Goal: Information Seeking & Learning: Learn about a topic

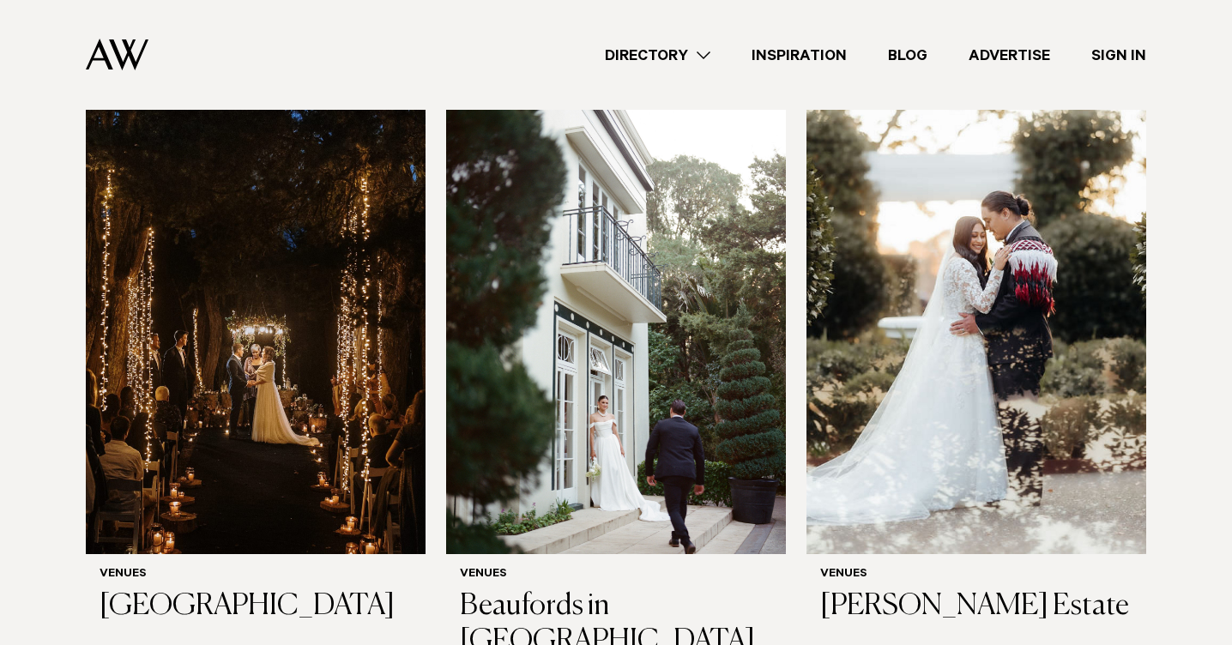
scroll to position [4188, 0]
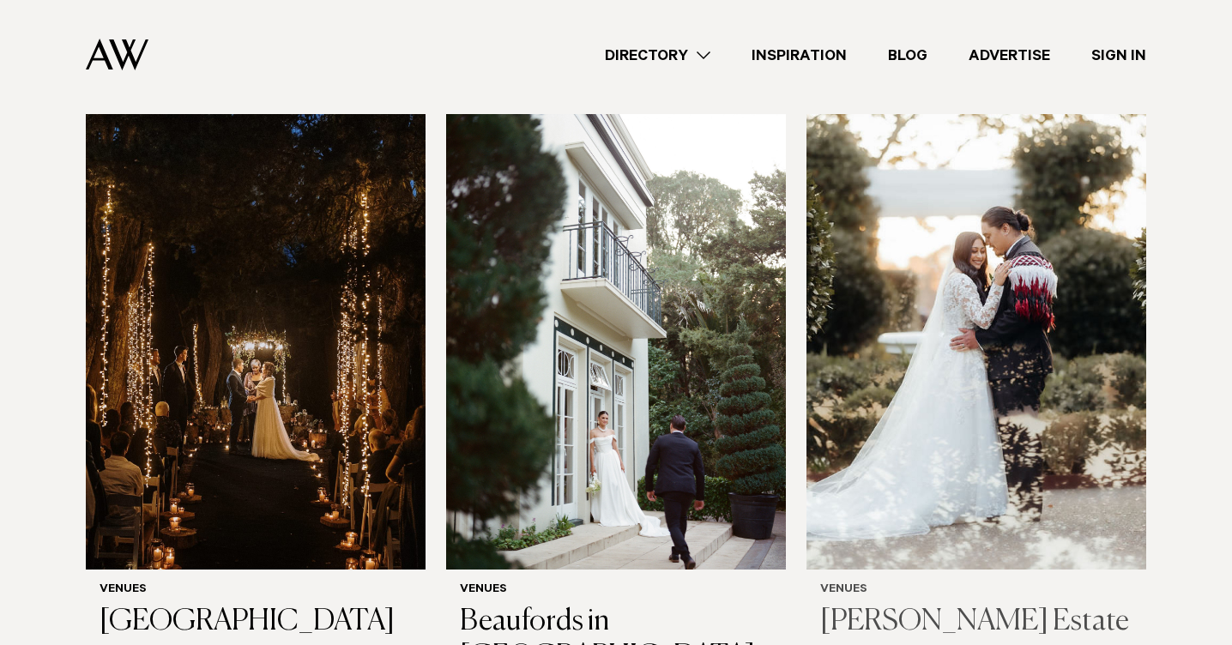
click at [985, 301] on img at bounding box center [977, 342] width 340 height 456
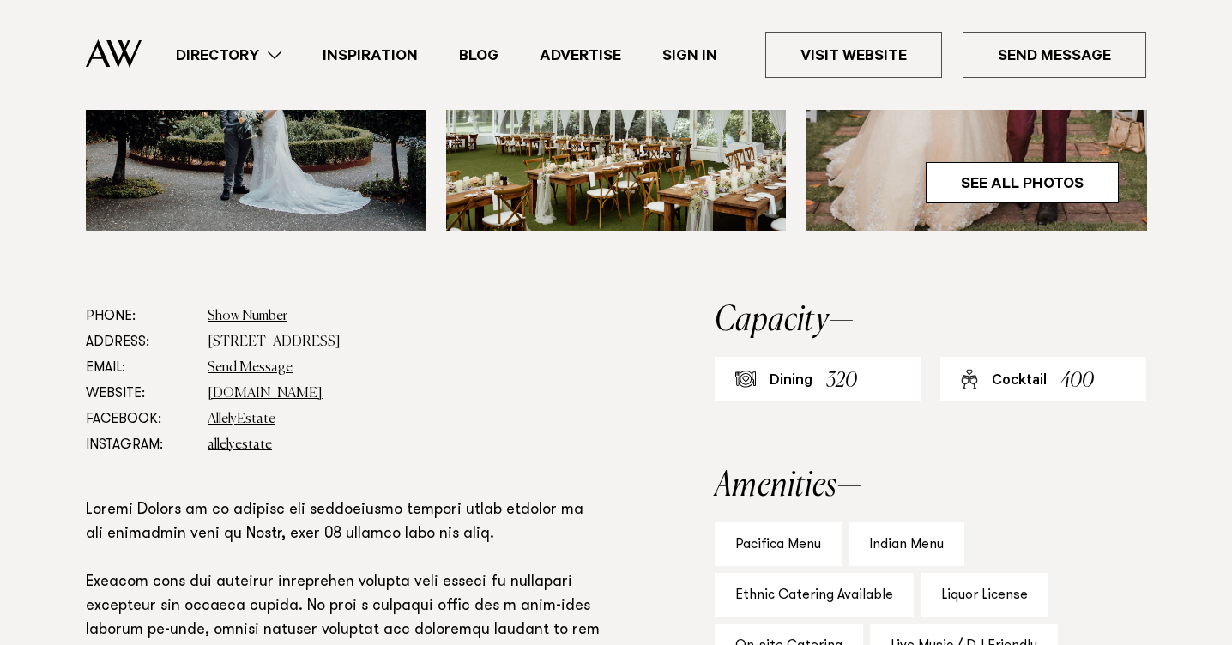
scroll to position [778, 0]
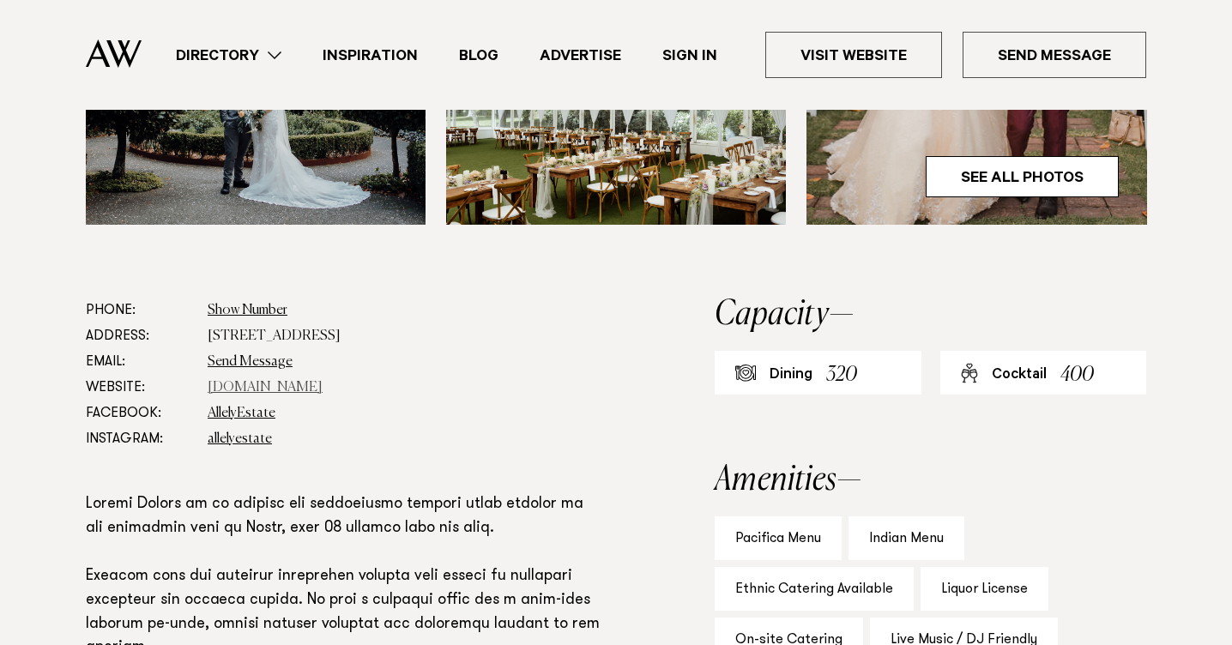
click at [280, 390] on link "www.allelyestate.co.nz" at bounding box center [265, 388] width 115 height 14
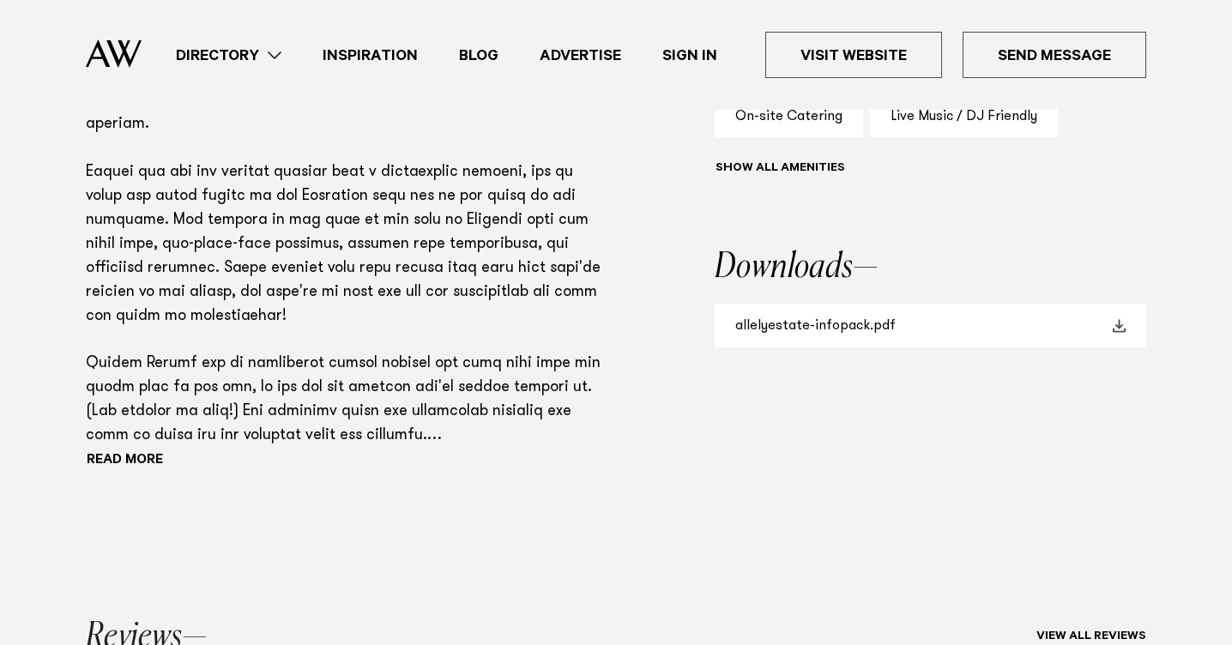
scroll to position [1302, 0]
click at [1114, 323] on span at bounding box center [1119, 326] width 14 height 14
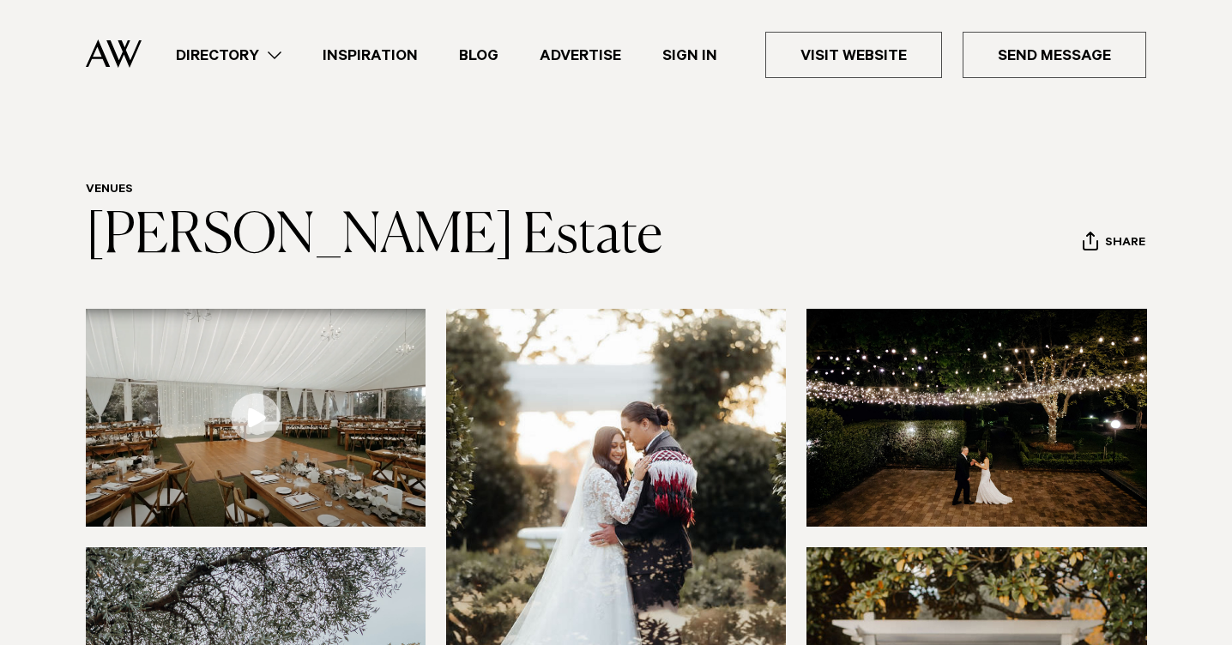
scroll to position [0, 0]
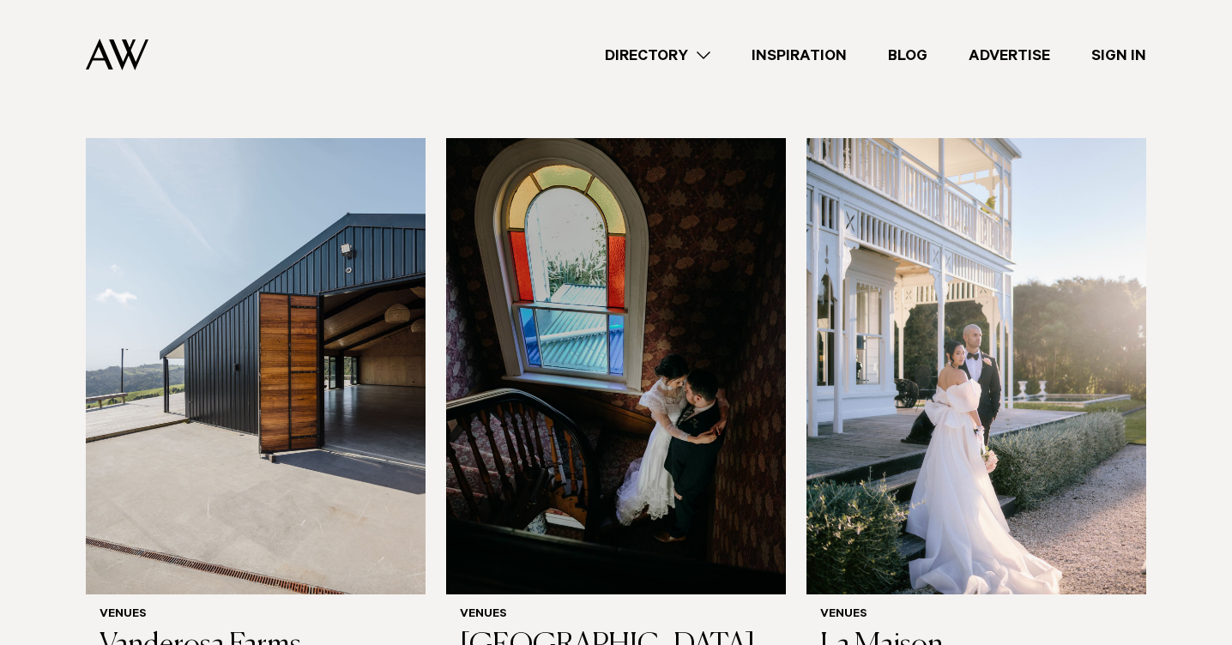
scroll to position [5416, 0]
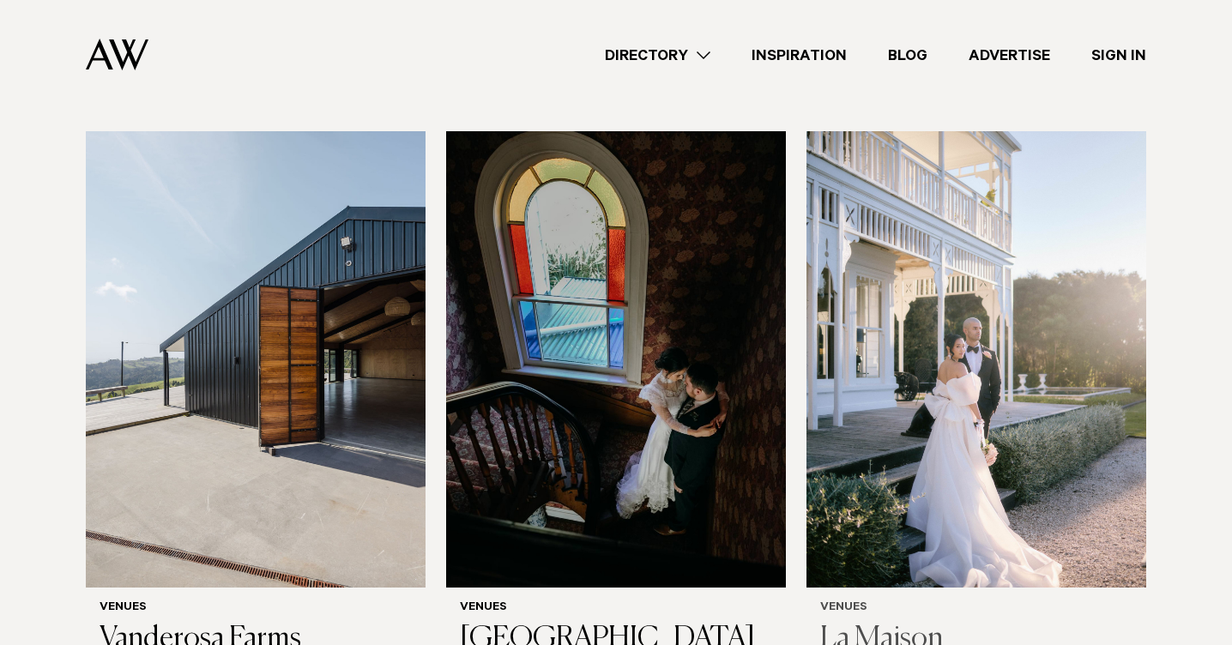
click at [953, 336] on img at bounding box center [977, 359] width 340 height 456
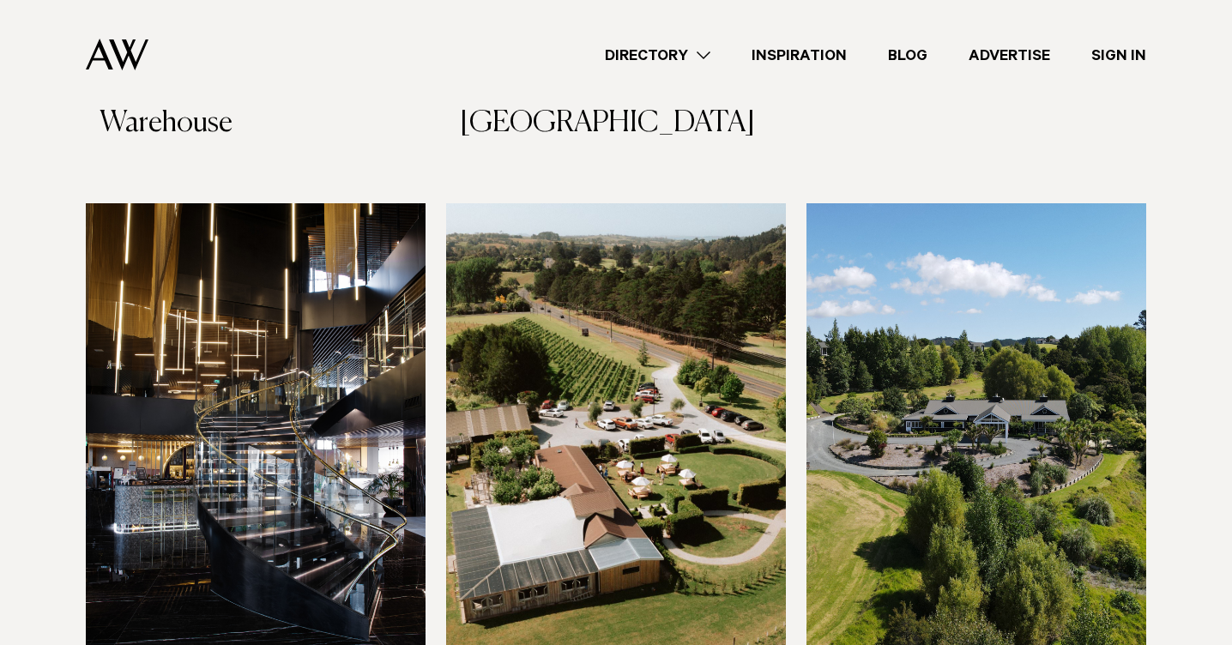
scroll to position [8971, 0]
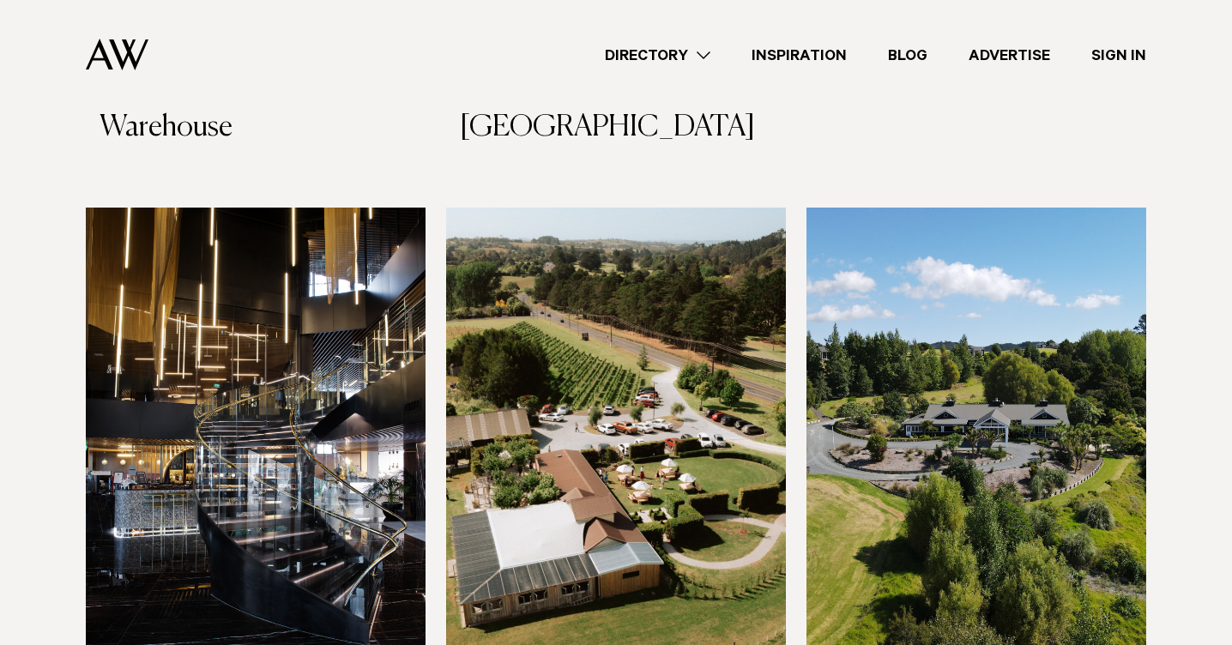
click at [961, 317] on img at bounding box center [977, 436] width 340 height 456
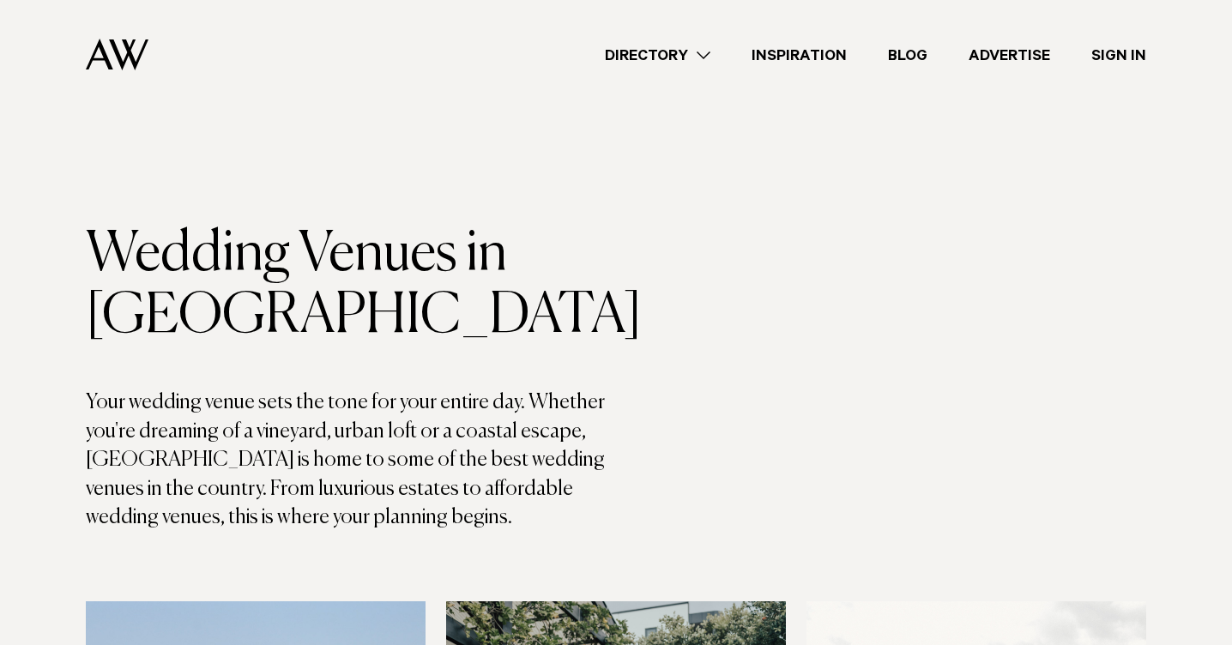
scroll to position [0, 0]
click at [673, 45] on link "Directory" at bounding box center [657, 55] width 147 height 23
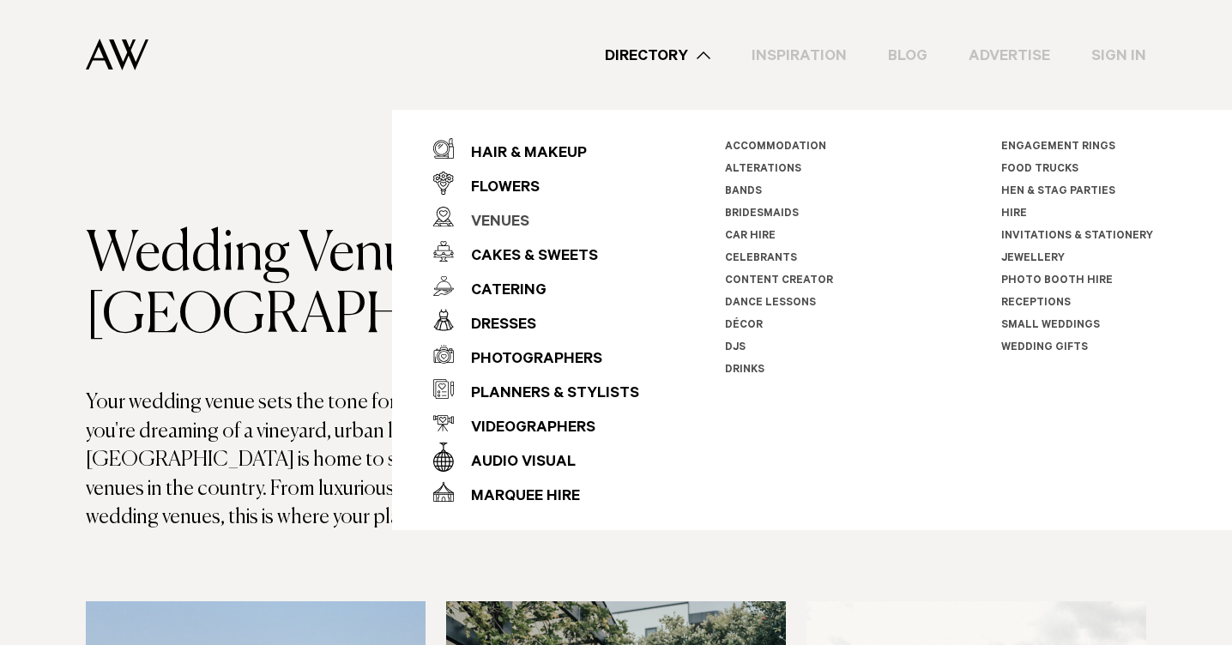
click at [502, 223] on div "Venues" at bounding box center [492, 223] width 76 height 34
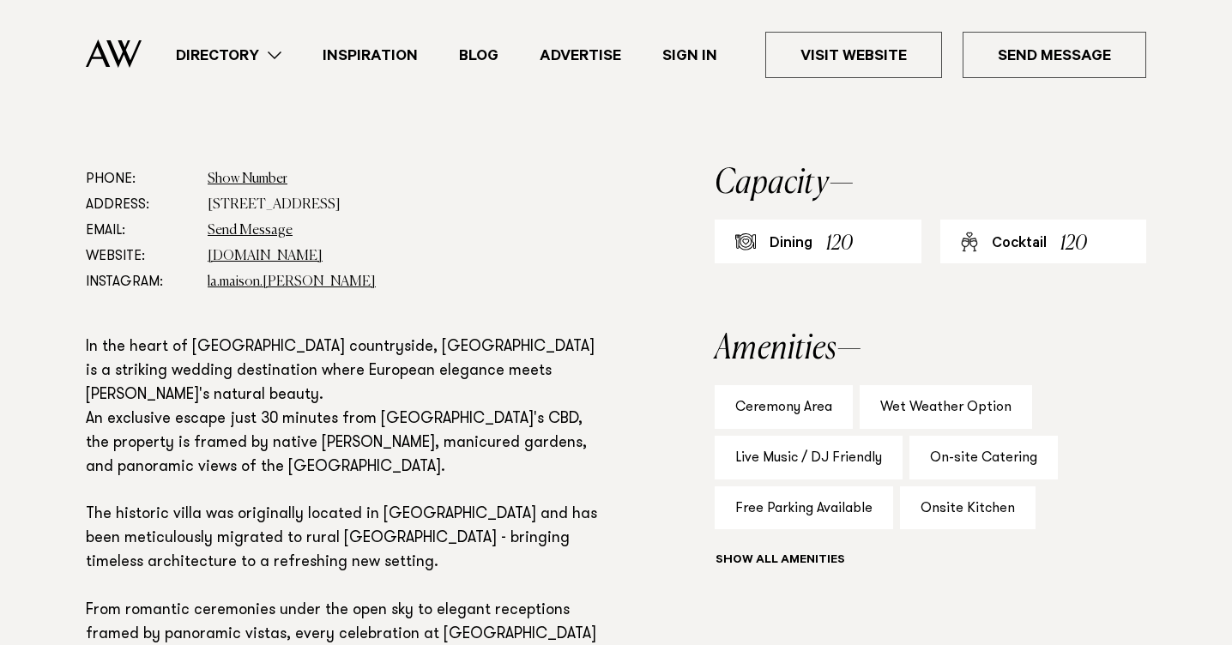
scroll to position [958, 0]
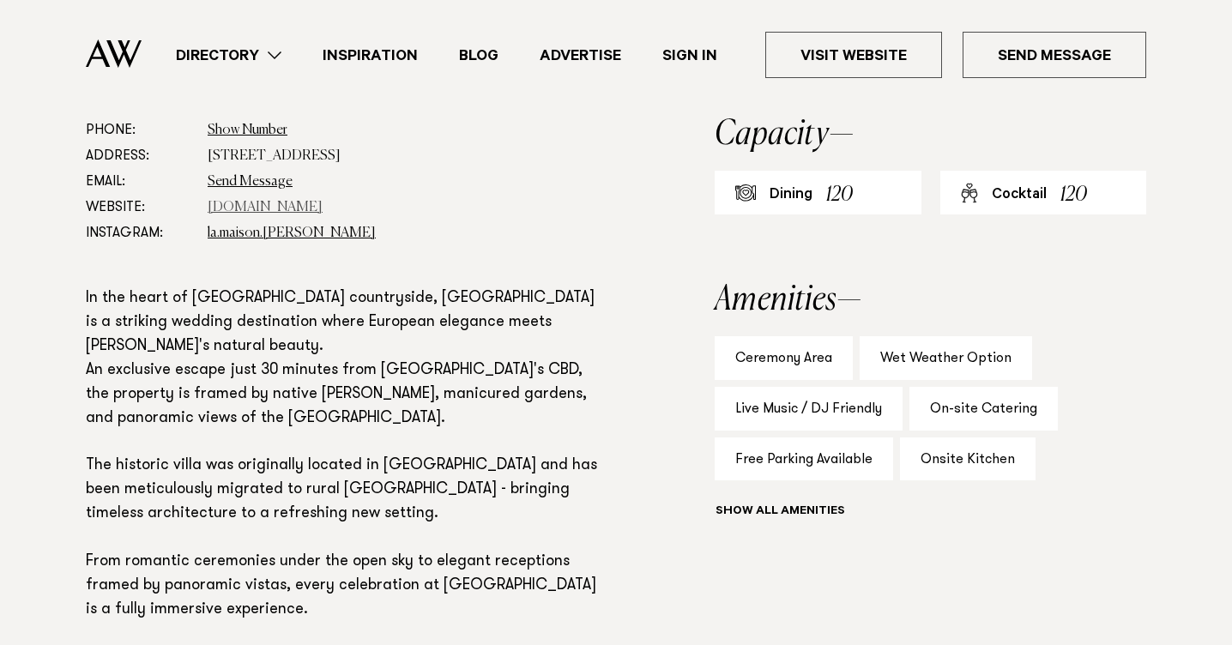
click at [289, 209] on link "[DOMAIN_NAME]" at bounding box center [265, 208] width 115 height 14
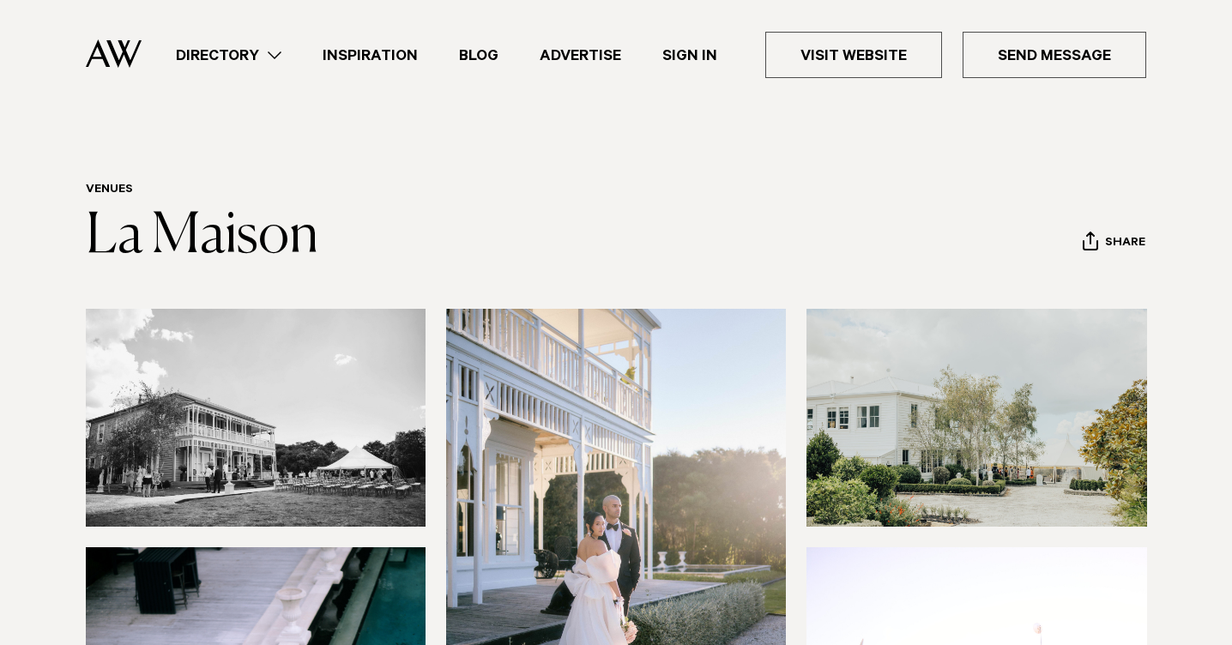
scroll to position [0, 0]
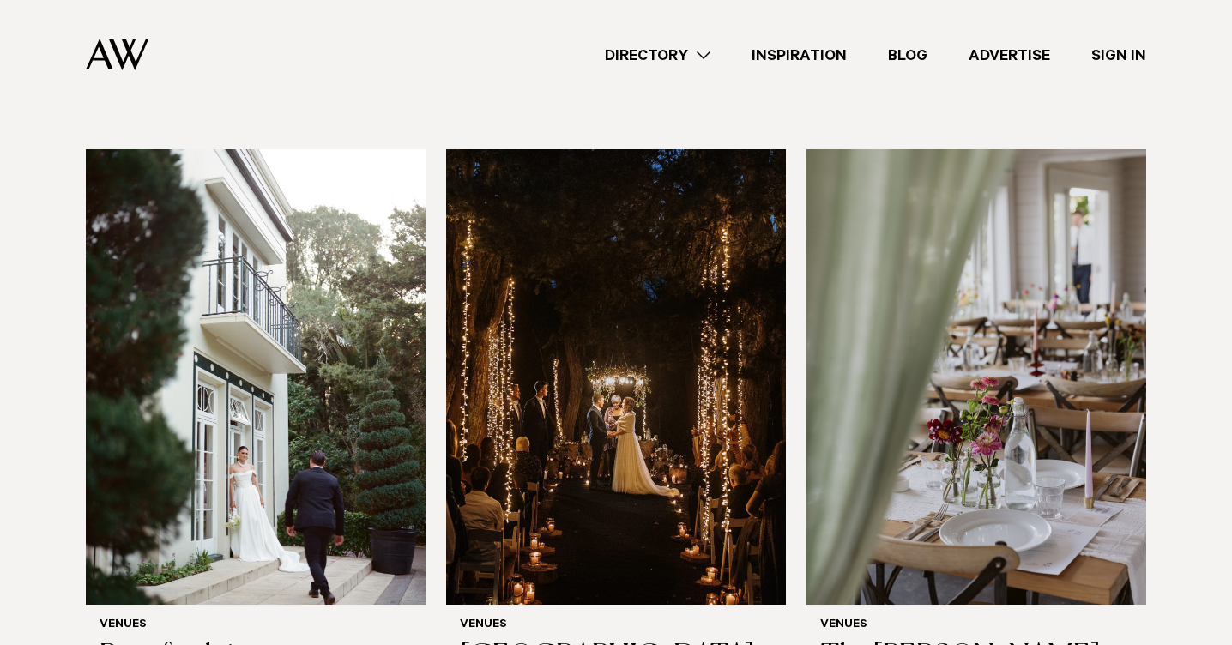
scroll to position [4191, 0]
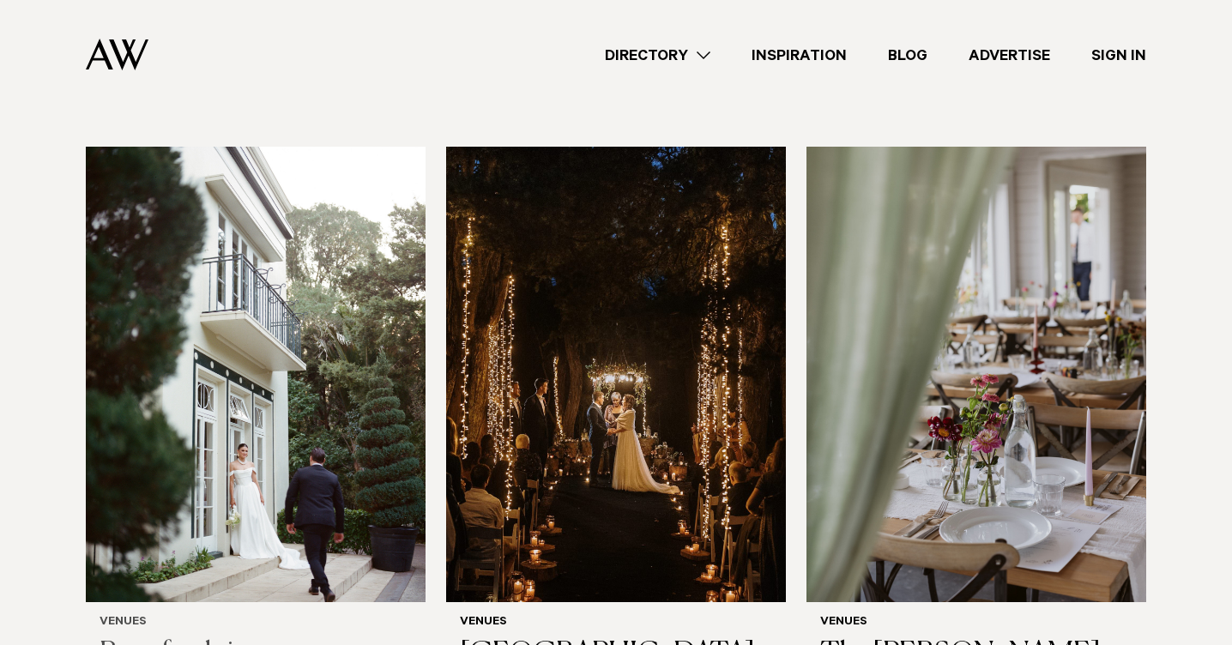
click at [280, 453] on img at bounding box center [256, 375] width 340 height 456
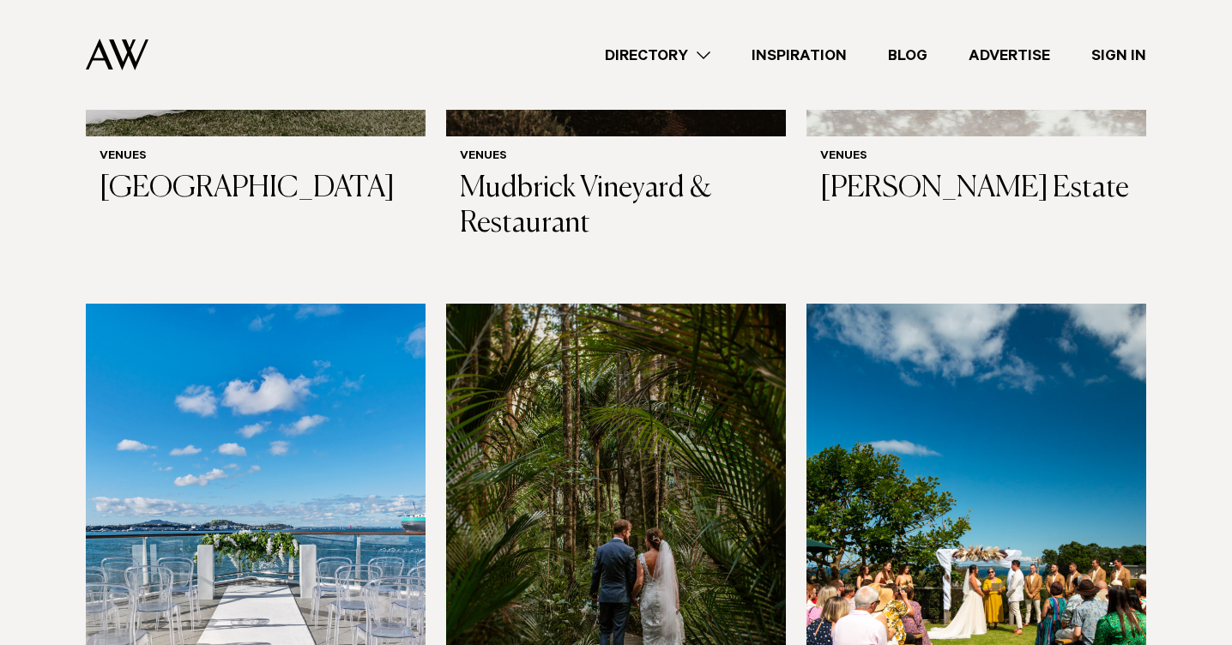
scroll to position [5636, 0]
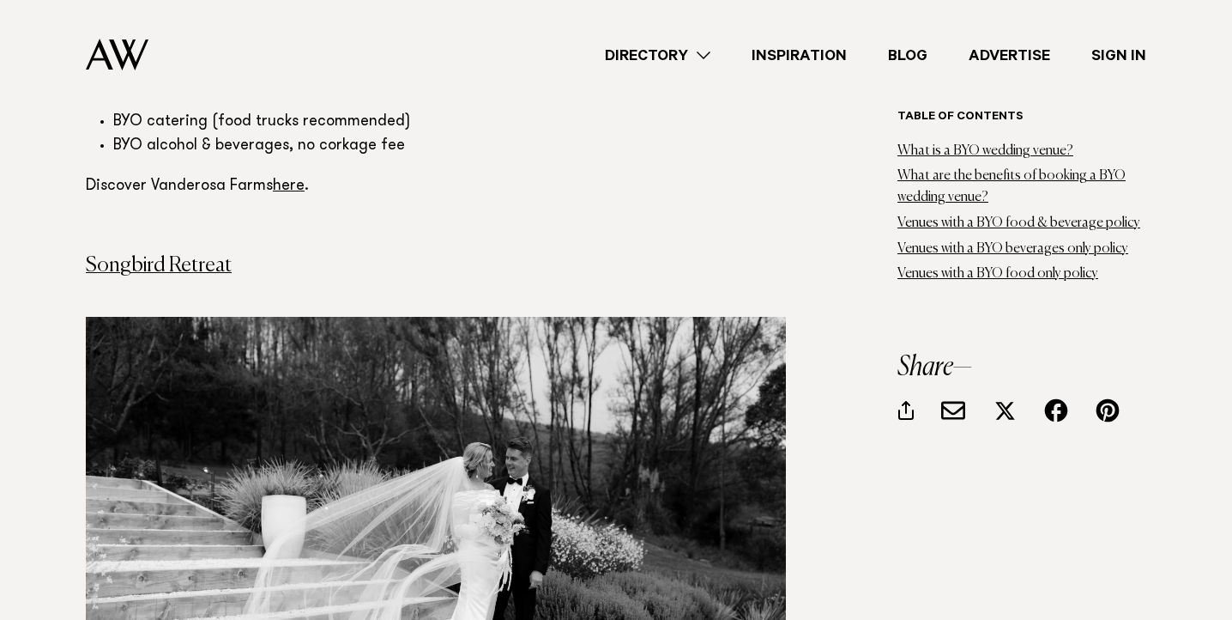
scroll to position [5222, 0]
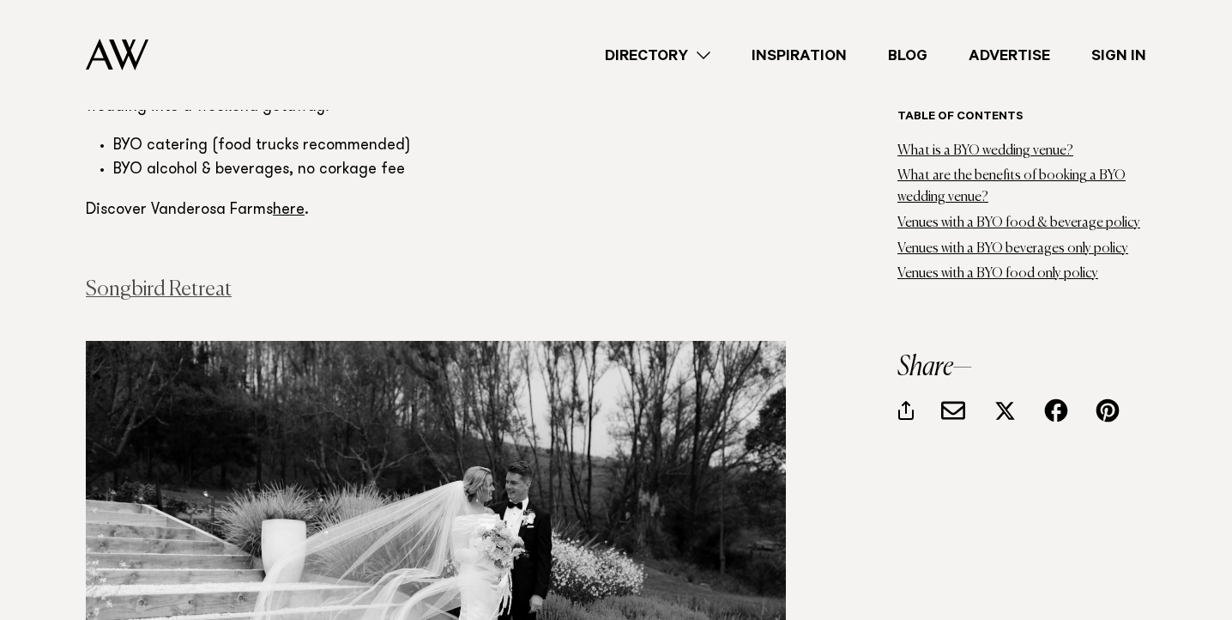
click at [168, 279] on link "Songbird Retreat" at bounding box center [159, 289] width 146 height 21
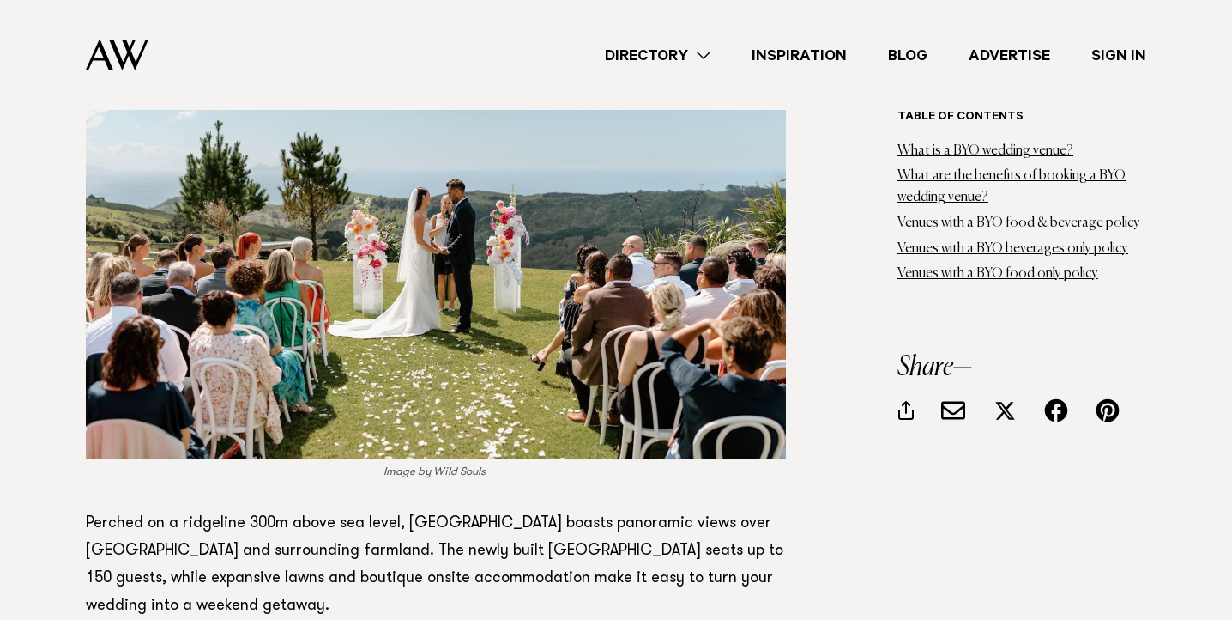
scroll to position [4116, 0]
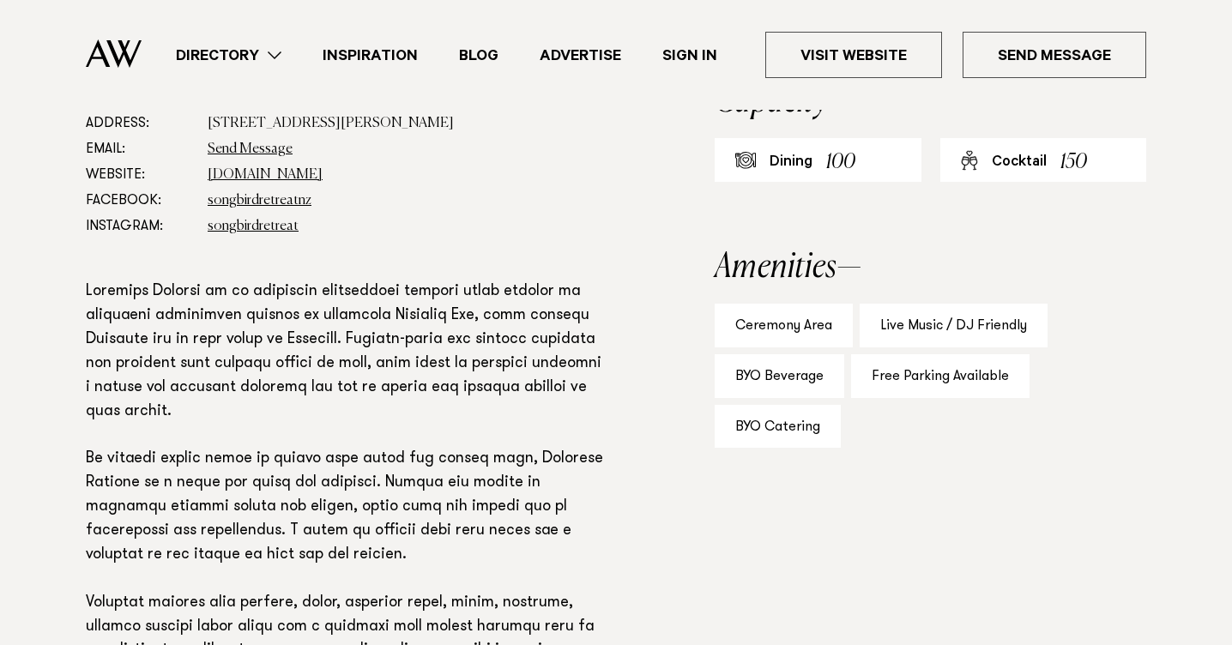
scroll to position [1051, 0]
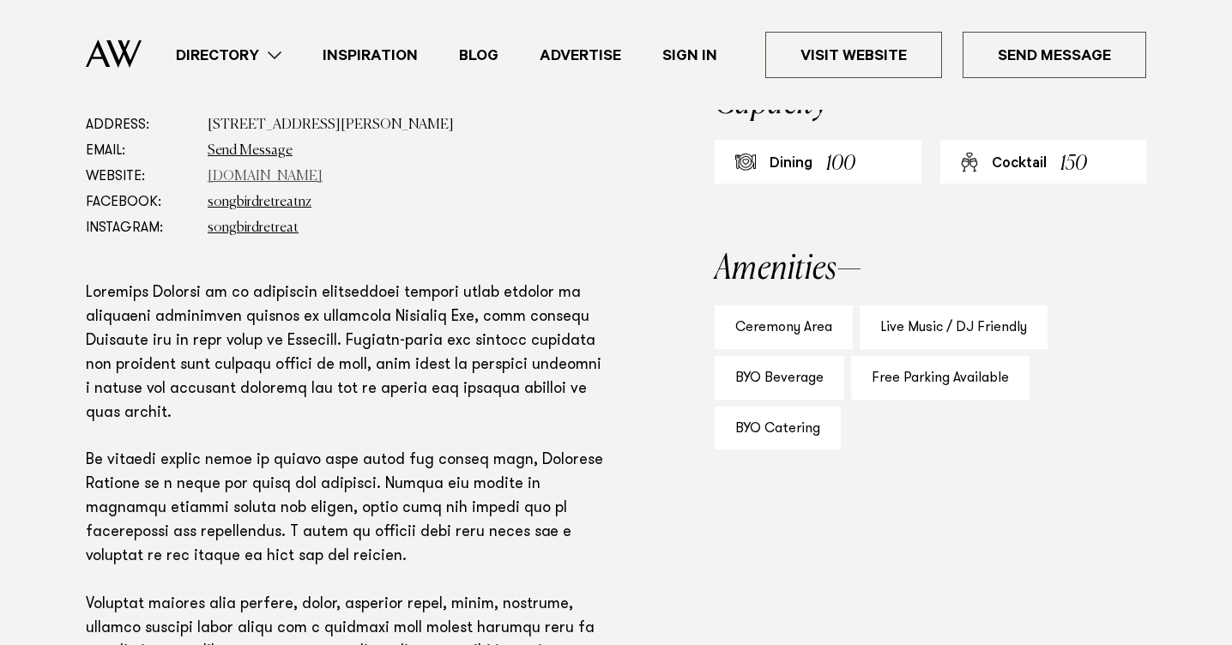
click at [310, 171] on link "www.songbirdretreat.co.nz" at bounding box center [265, 177] width 115 height 14
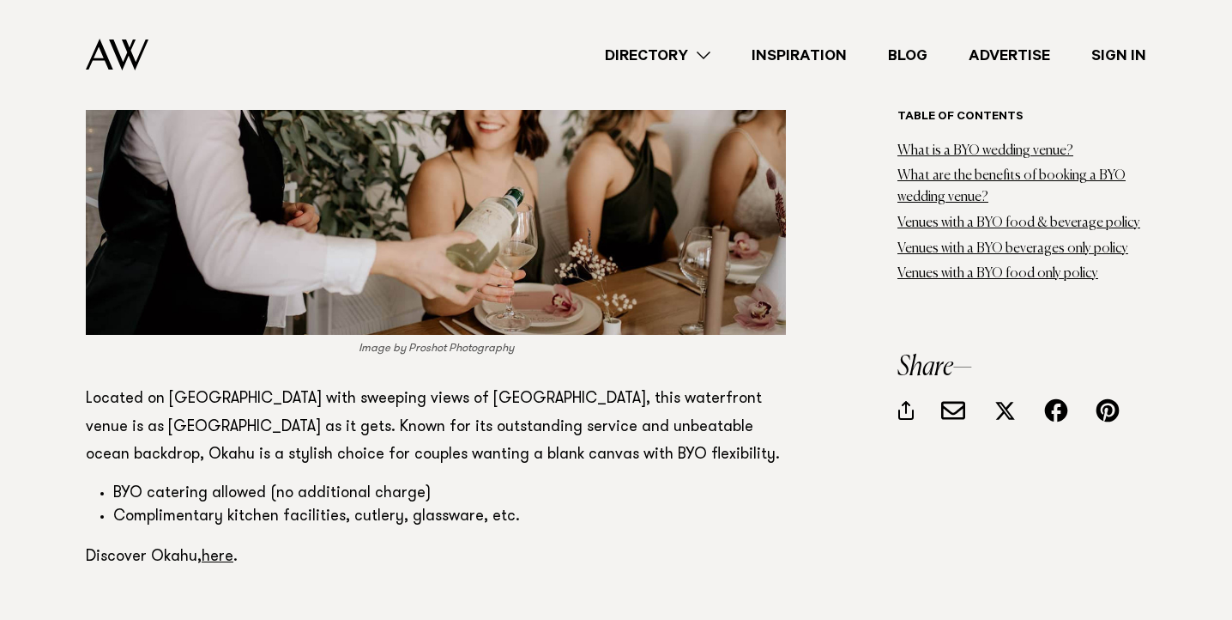
scroll to position [10135, 0]
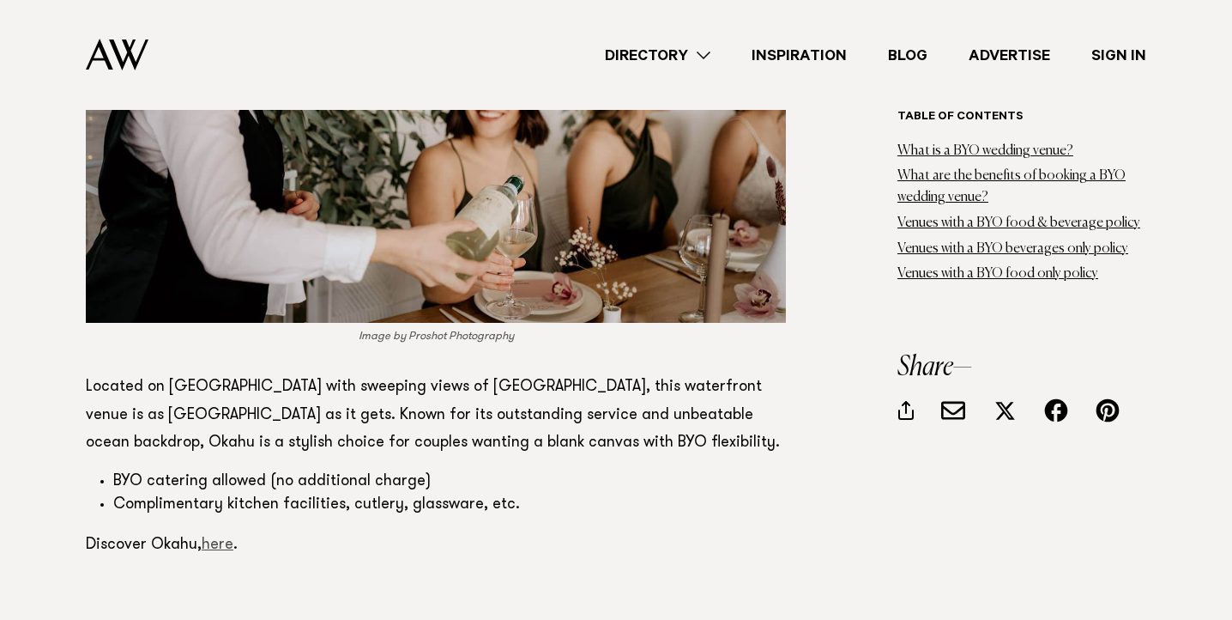
click at [219, 537] on link "here" at bounding box center [218, 544] width 32 height 15
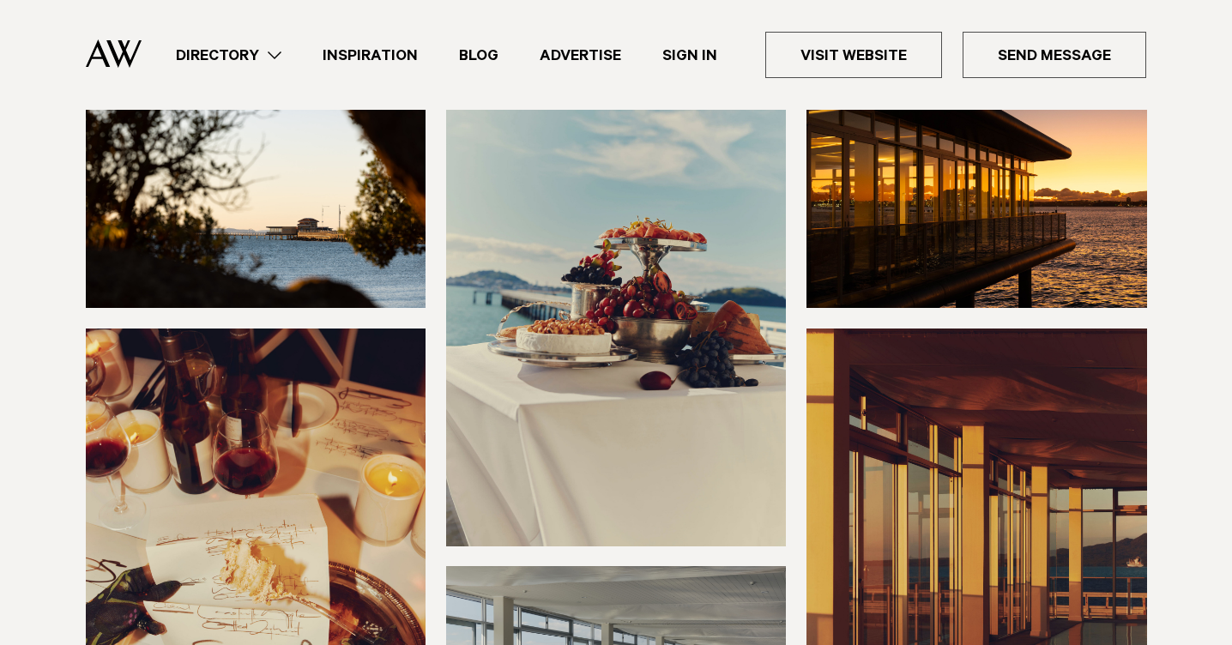
scroll to position [212, 0]
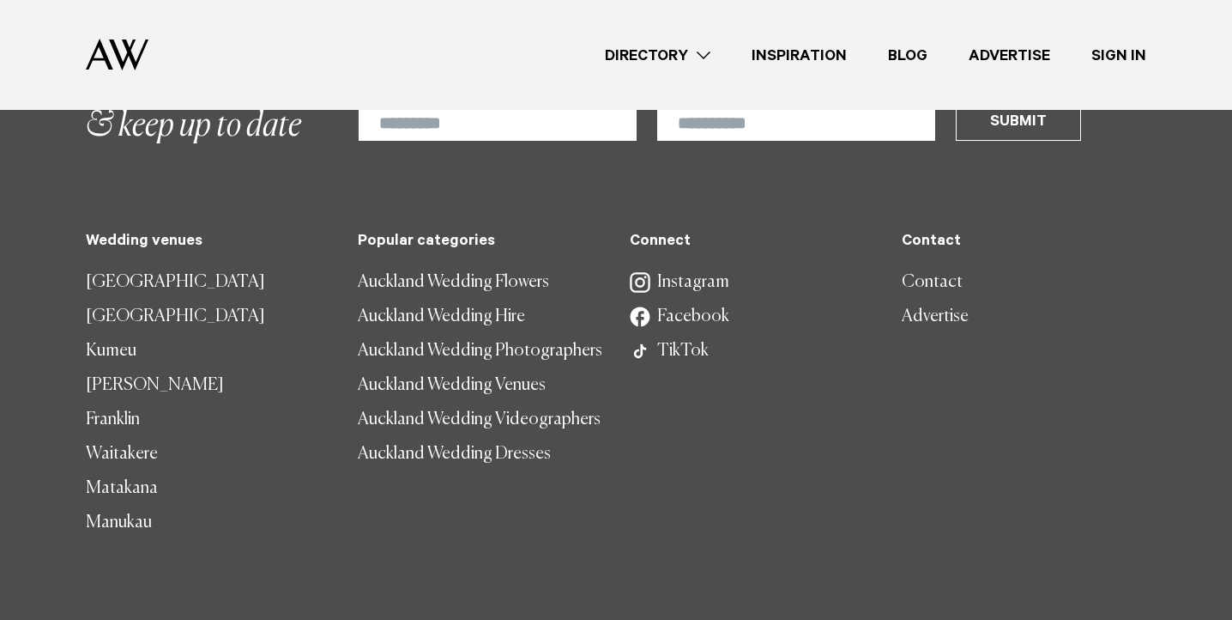
scroll to position [11908, 0]
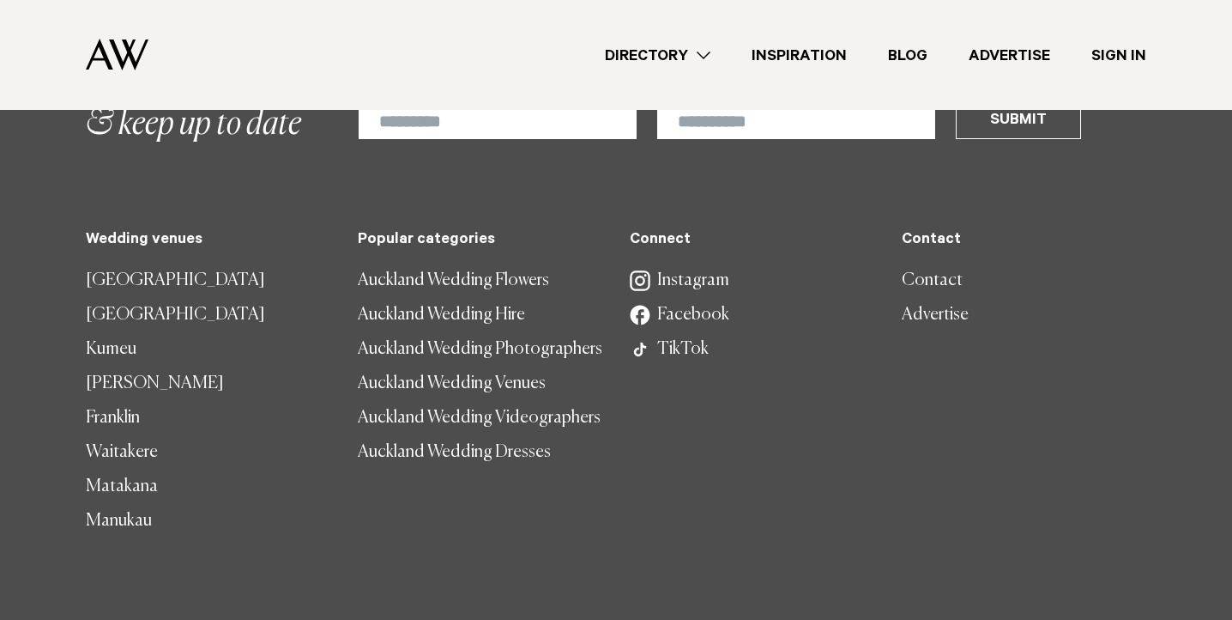
click at [444, 298] on link "Auckland Wedding Hire" at bounding box center [480, 315] width 245 height 34
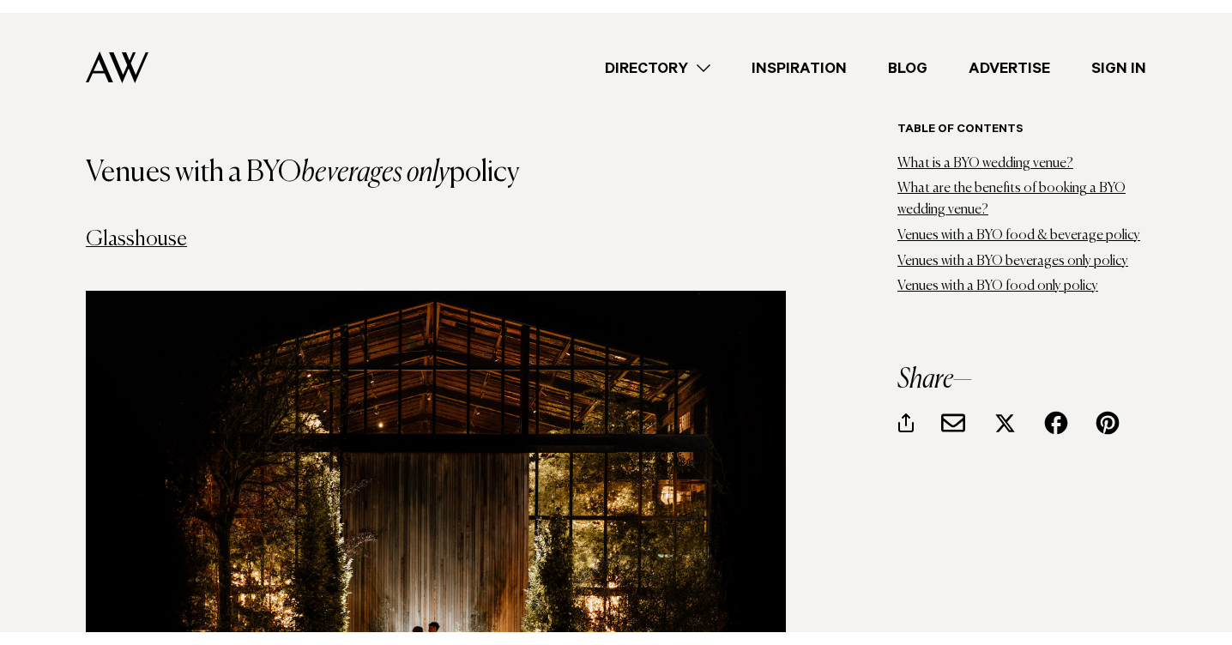
scroll to position [6879, 0]
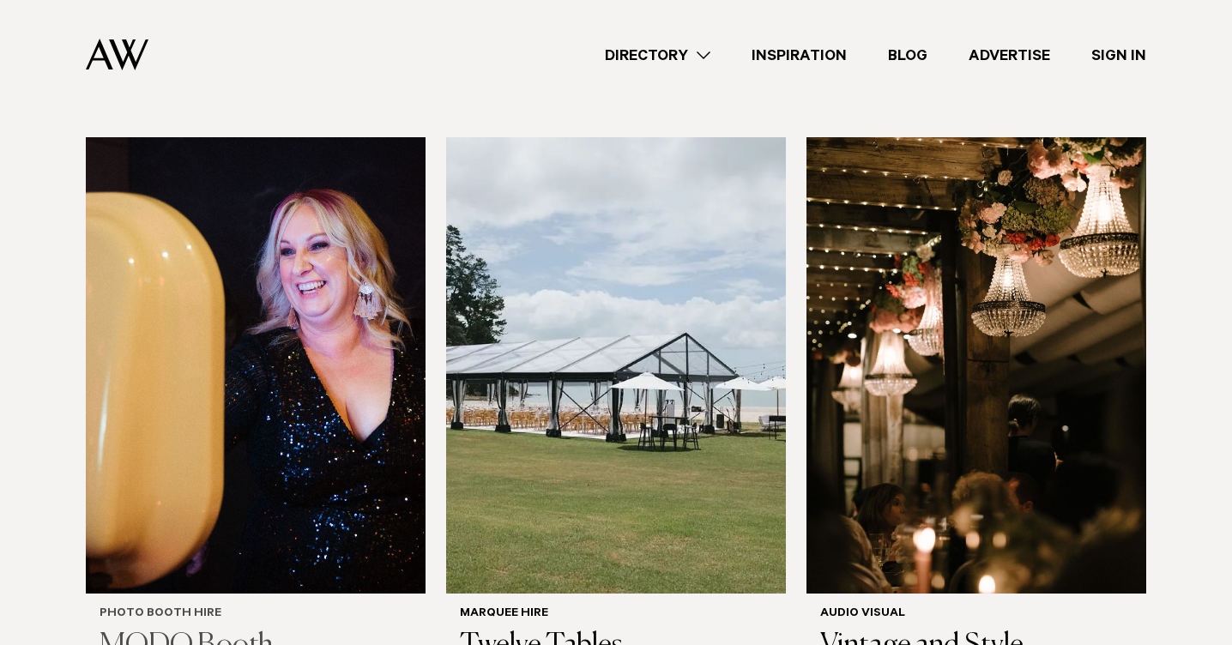
scroll to position [1671, 0]
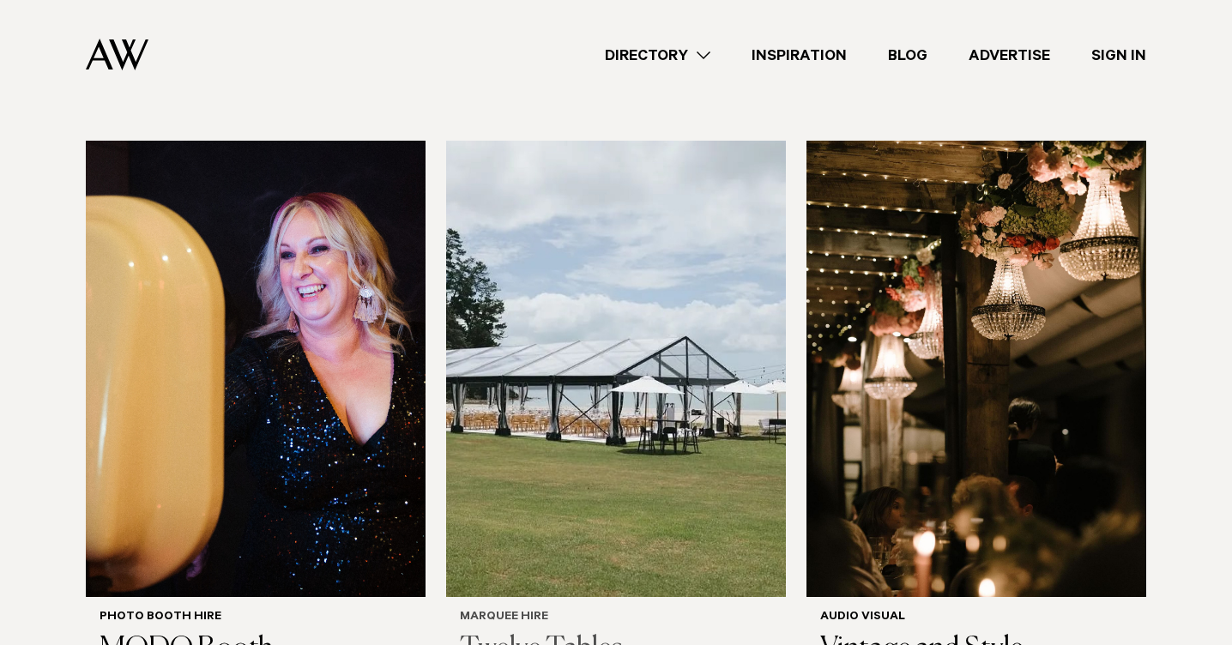
click at [552, 358] on img at bounding box center [616, 369] width 340 height 456
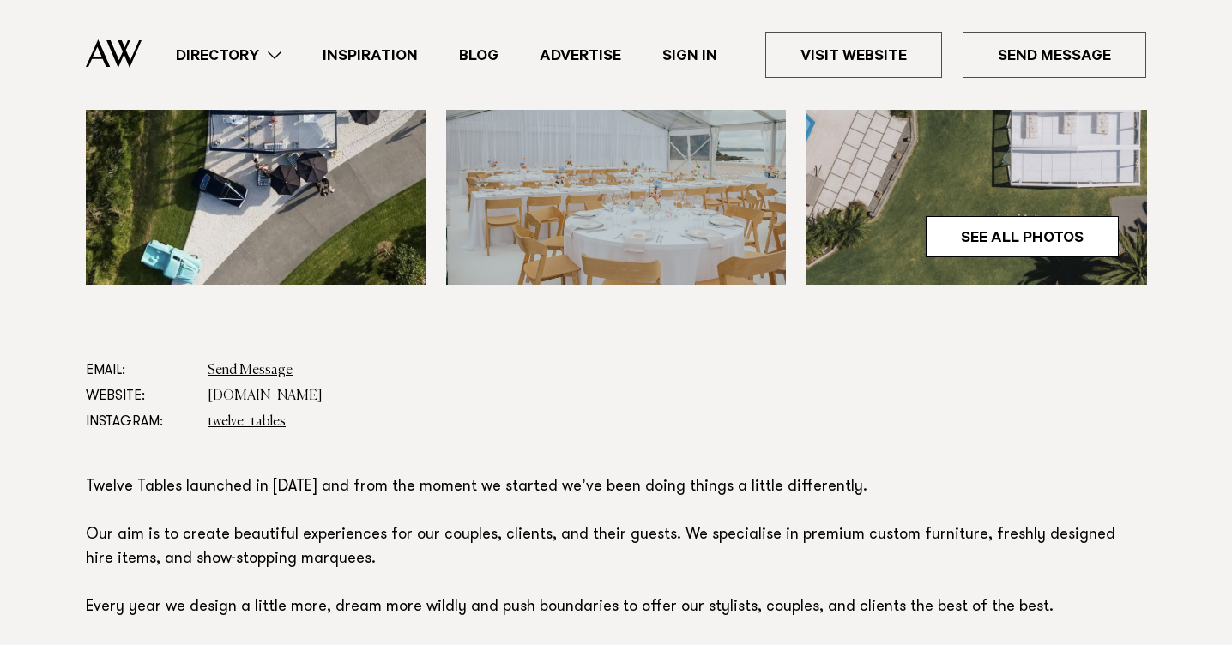
scroll to position [739, 0]
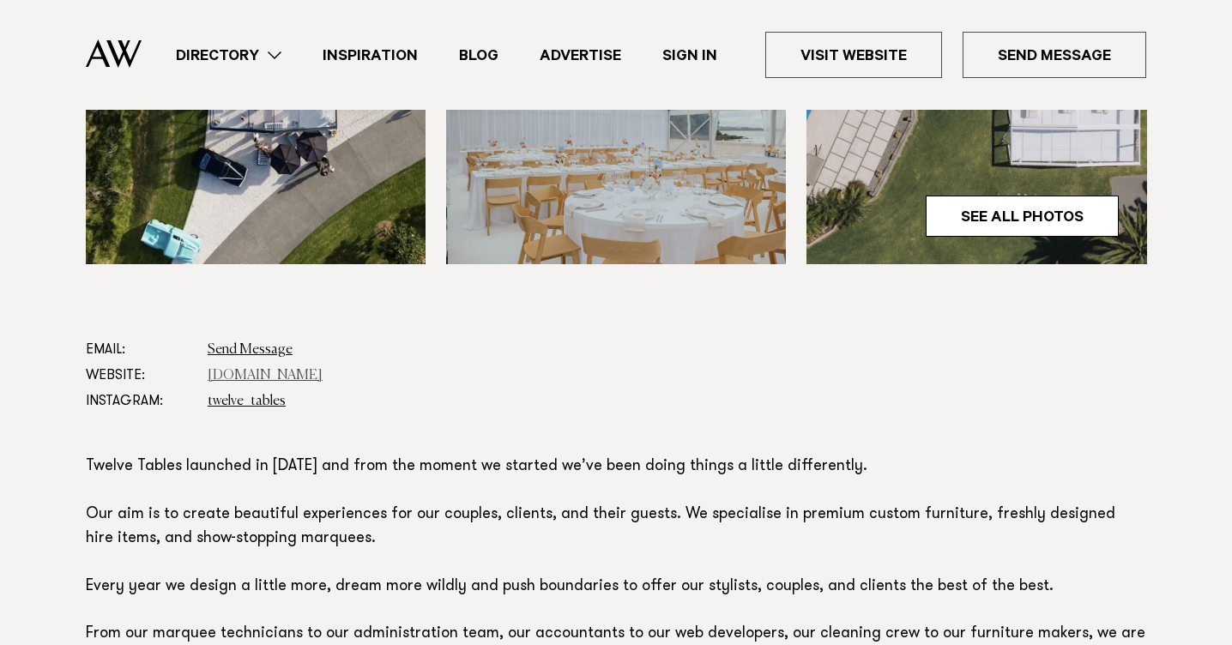
click at [279, 376] on link "[DOMAIN_NAME]" at bounding box center [265, 376] width 115 height 14
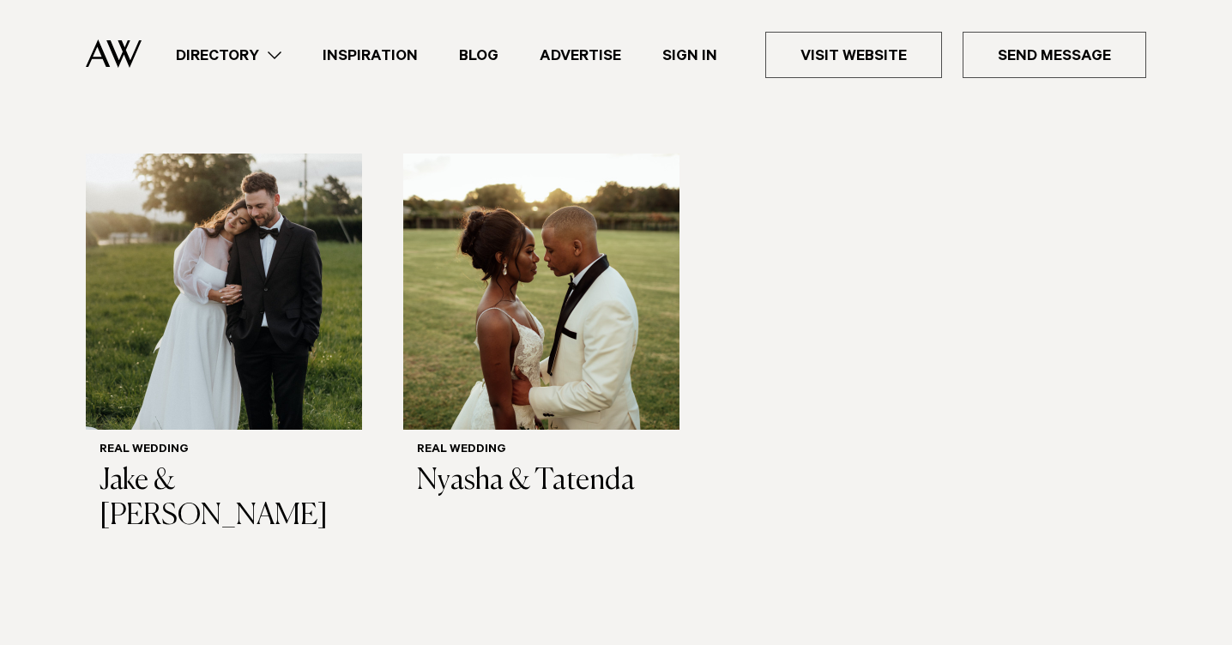
scroll to position [1610, 0]
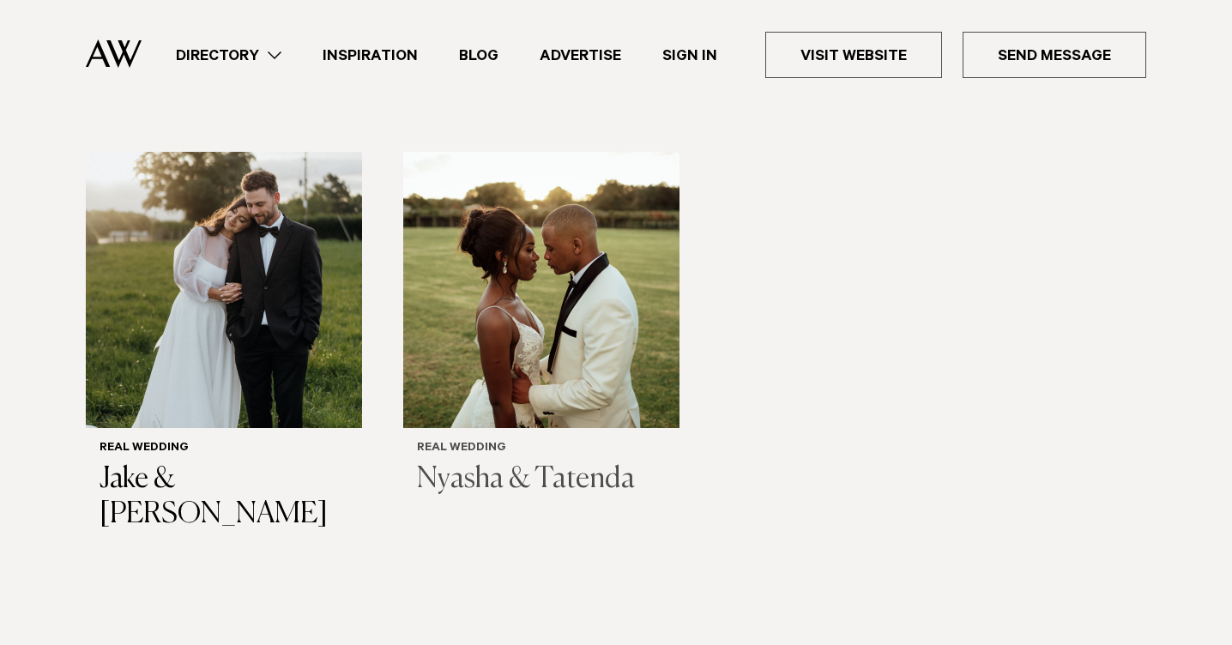
click at [558, 331] on img "2 / 2" at bounding box center [541, 290] width 276 height 276
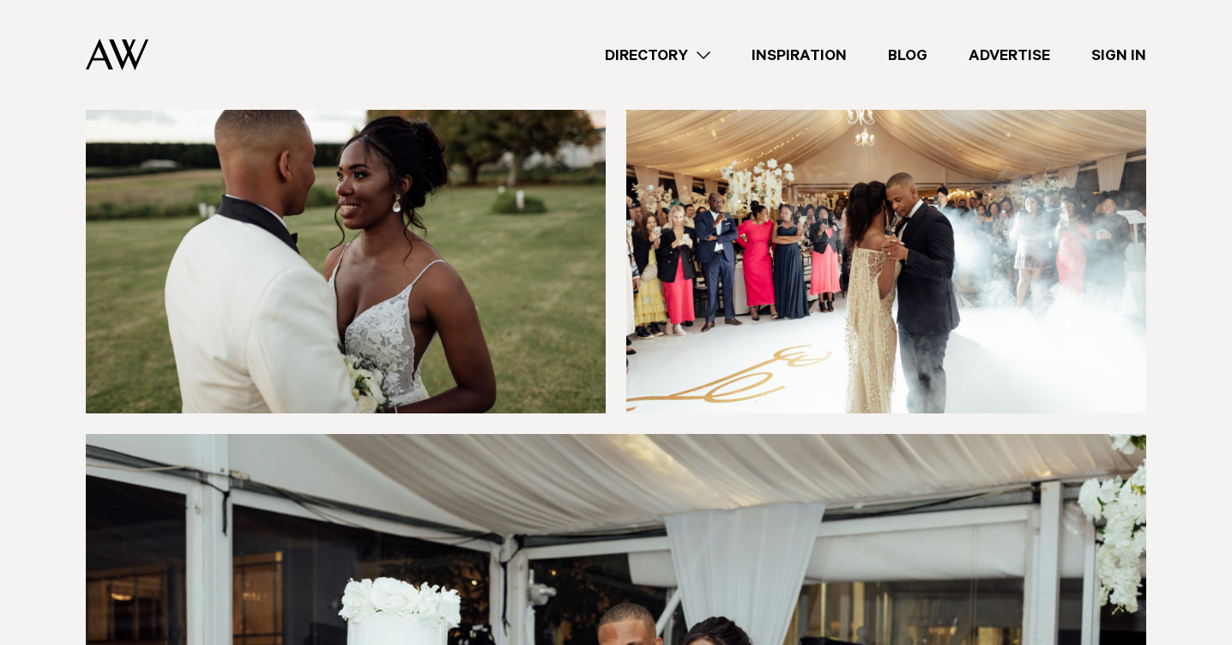
scroll to position [6623, 0]
